Goal: Task Accomplishment & Management: Complete application form

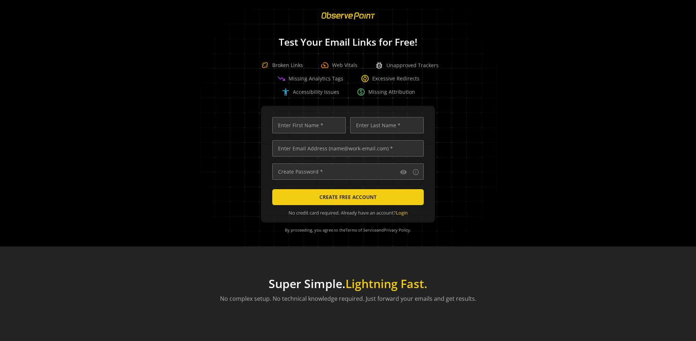
scroll to position [0, 2306]
click at [346, 148] on input "text" at bounding box center [348, 148] width 152 height 16
type input "[EMAIL_ADDRESS][DOMAIN_NAME]"
click at [307, 125] on input "text" at bounding box center [309, 125] width 74 height 16
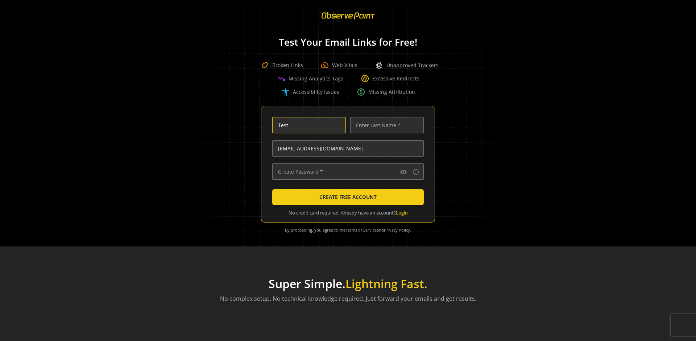
type input "Test"
click at [385, 125] on input "text" at bounding box center [387, 125] width 74 height 16
type input "Test"
click at [346, 171] on input "text" at bounding box center [348, 171] width 152 height 16
type input "••••••••••••••"
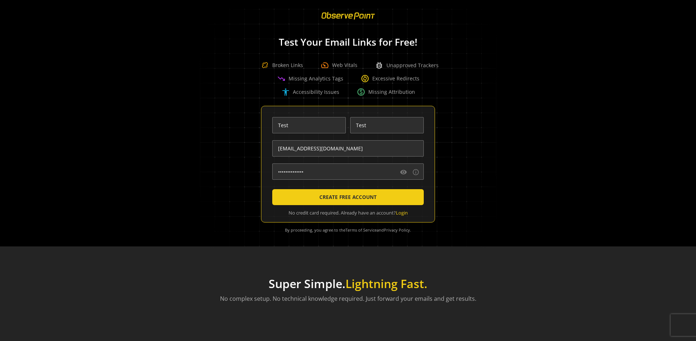
click at [346, 197] on span "CREATE FREE ACCOUNT" at bounding box center [347, 197] width 57 height 13
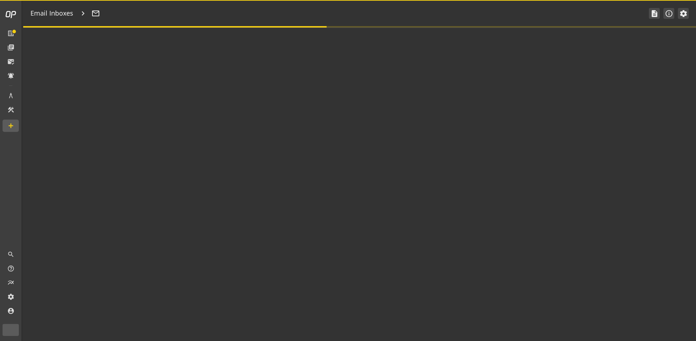
type textarea "Welcome to ObservePoint! This is your default email inbox for testing."
